Goal: Information Seeking & Learning: Learn about a topic

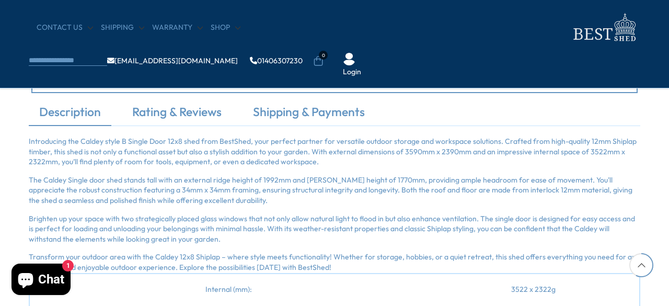
scroll to position [940, 0]
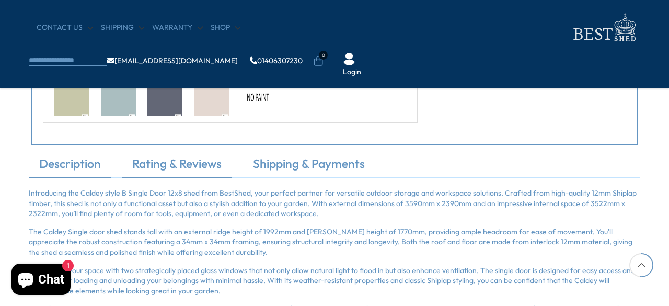
click at [169, 166] on link "Rating & Reviews" at bounding box center [177, 166] width 110 height 22
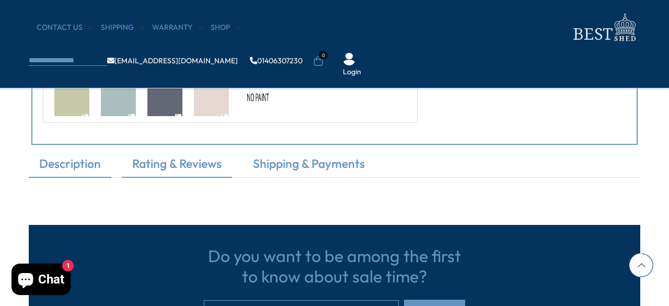
click at [86, 156] on link "Description" at bounding box center [70, 166] width 83 height 22
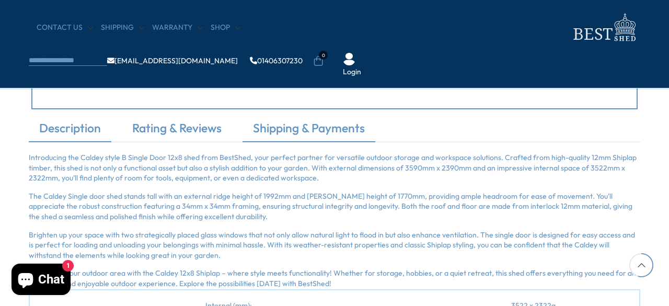
scroll to position [993, 0]
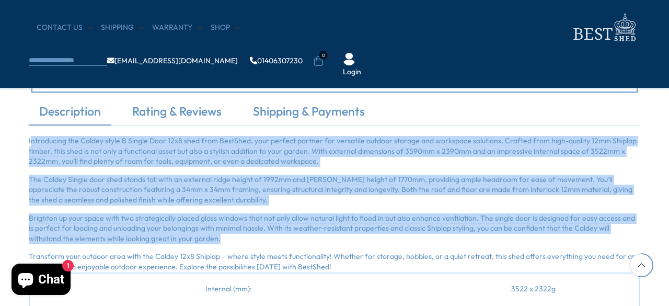
drag, startPoint x: 37, startPoint y: 139, endPoint x: 228, endPoint y: 237, distance: 214.2
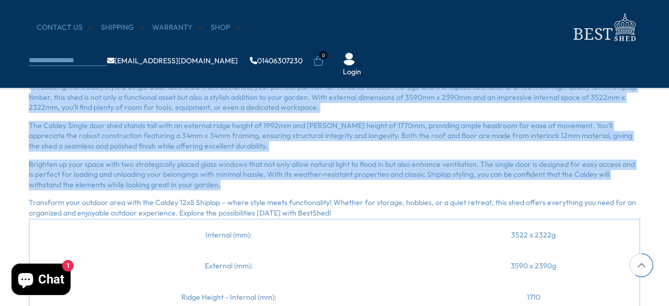
scroll to position [1097, 0]
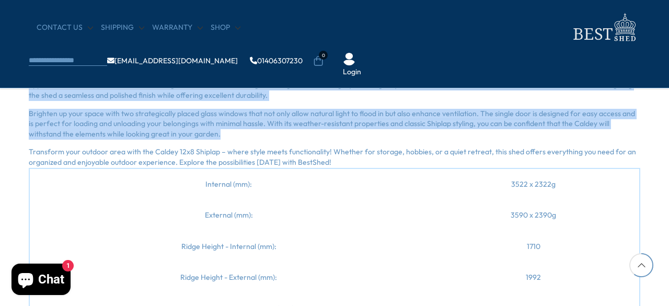
copy div "loremipsum dol Sitame conse A Elitse Doei 40t0 inci utla EtdoLore, magn aliquae…"
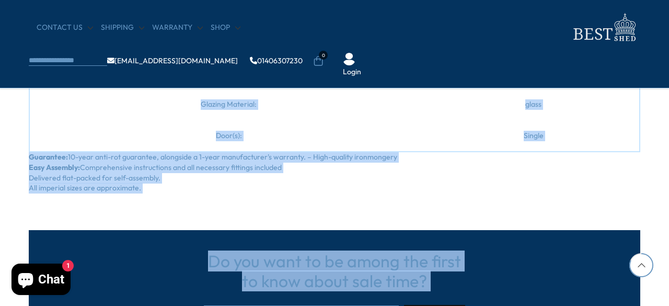
scroll to position [1544, 0]
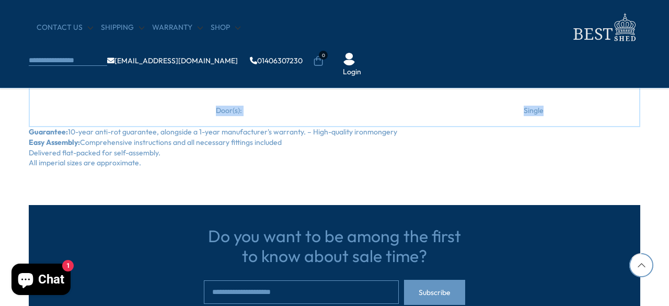
drag, startPoint x: 199, startPoint y: 125, endPoint x: 553, endPoint y: 115, distance: 354.3
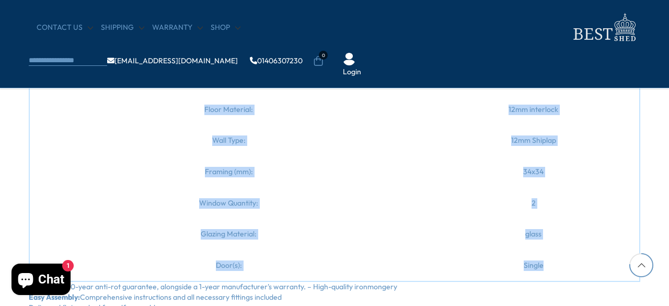
scroll to position [1387, 0]
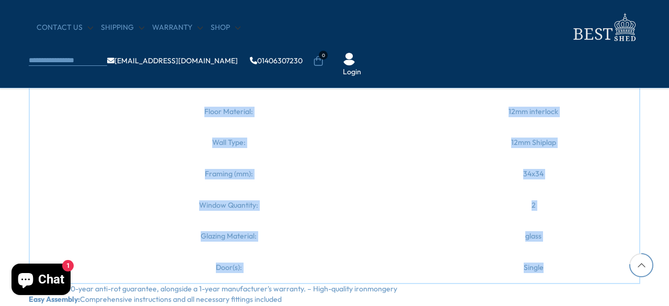
copy tbody "Internal (mm): 3522 x 2322g External (mm): 3590 x 2390g Ridge Height - Internal…"
